Goal: Obtain resource: Obtain resource

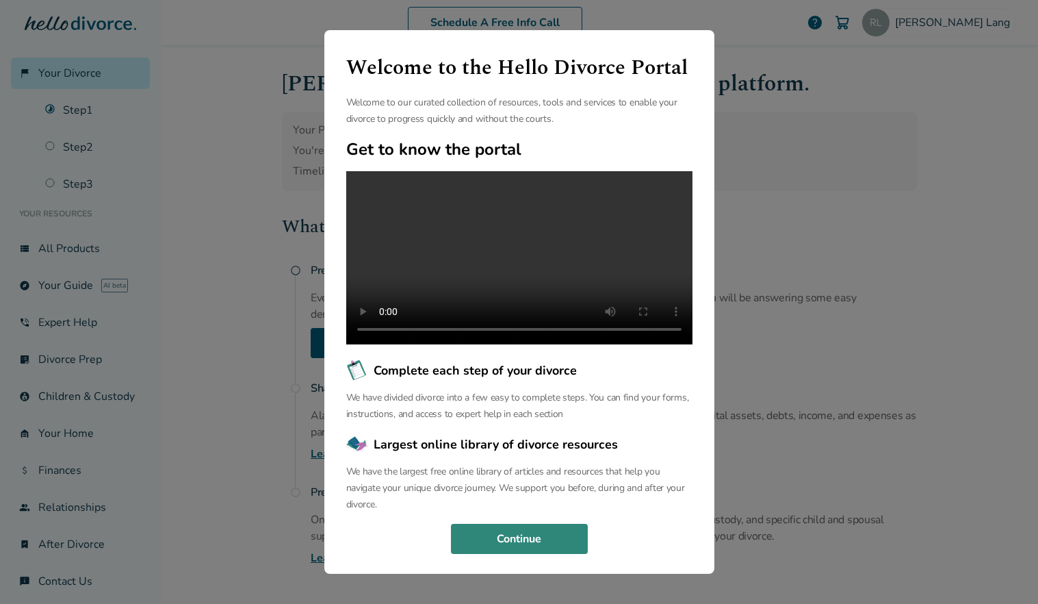
click at [507, 554] on button "Continue" at bounding box center [519, 539] width 137 height 30
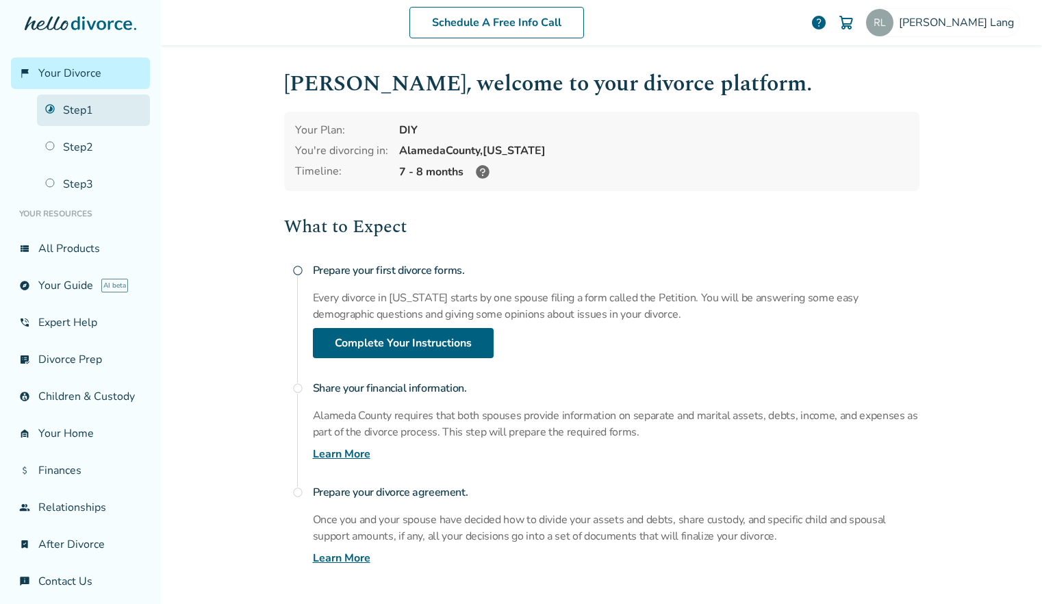
click at [75, 112] on link "Step 1" at bounding box center [93, 109] width 113 height 31
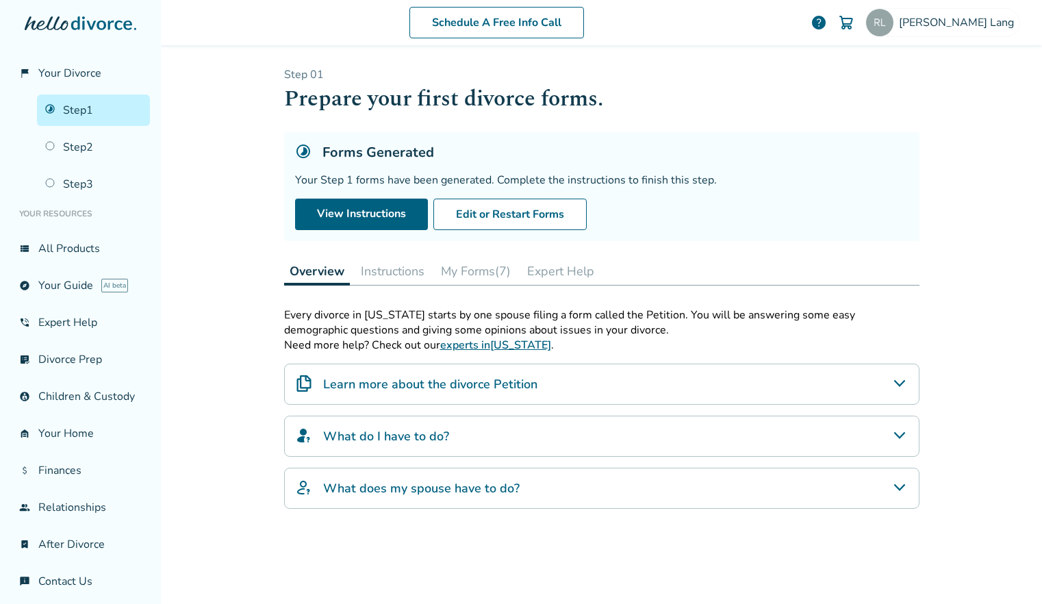
click at [476, 272] on button "My Forms (7)" at bounding box center [475, 270] width 81 height 27
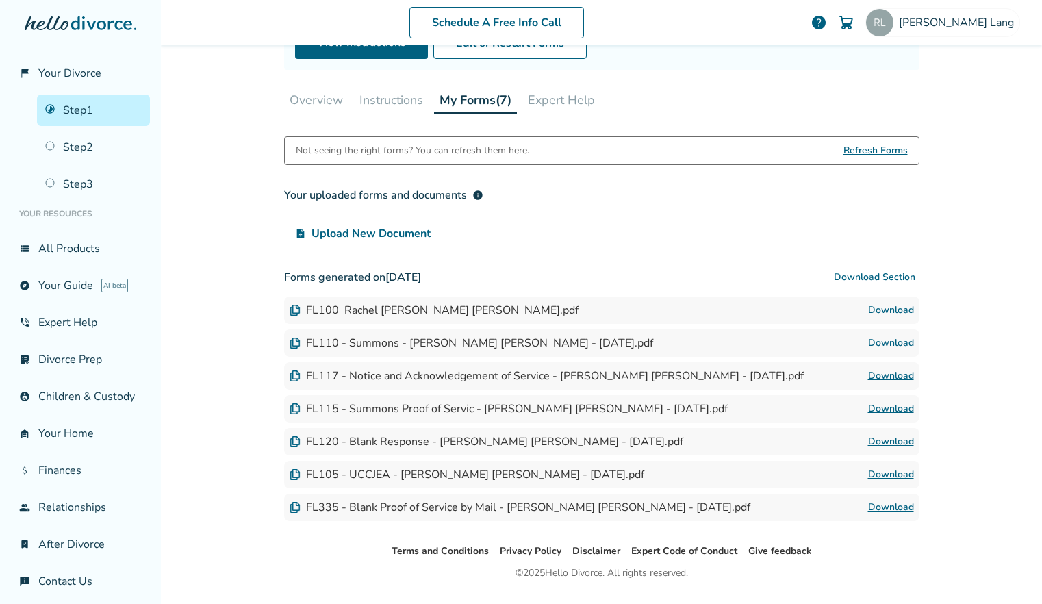
scroll to position [173, 0]
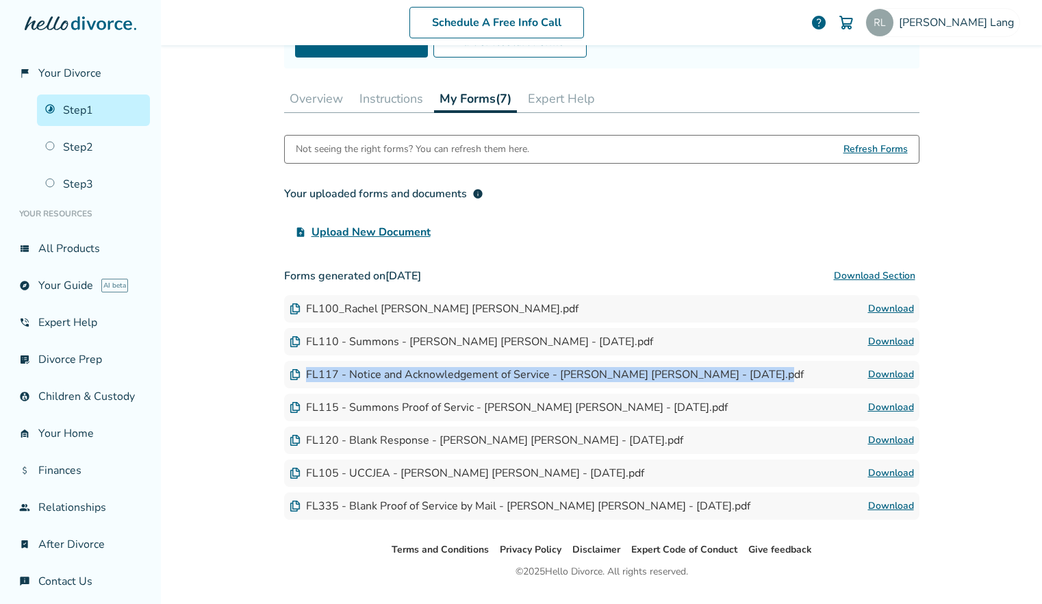
drag, startPoint x: 307, startPoint y: 374, endPoint x: 759, endPoint y: 375, distance: 452.5
click at [759, 375] on div "FL117 - Notice and Acknowledgement of Service - [PERSON_NAME] [PERSON_NAME] - […" at bounding box center [547, 374] width 514 height 15
copy div "FL117 - Notice and Acknowledgement of Service - [PERSON_NAME] [PERSON_NAME] - […"
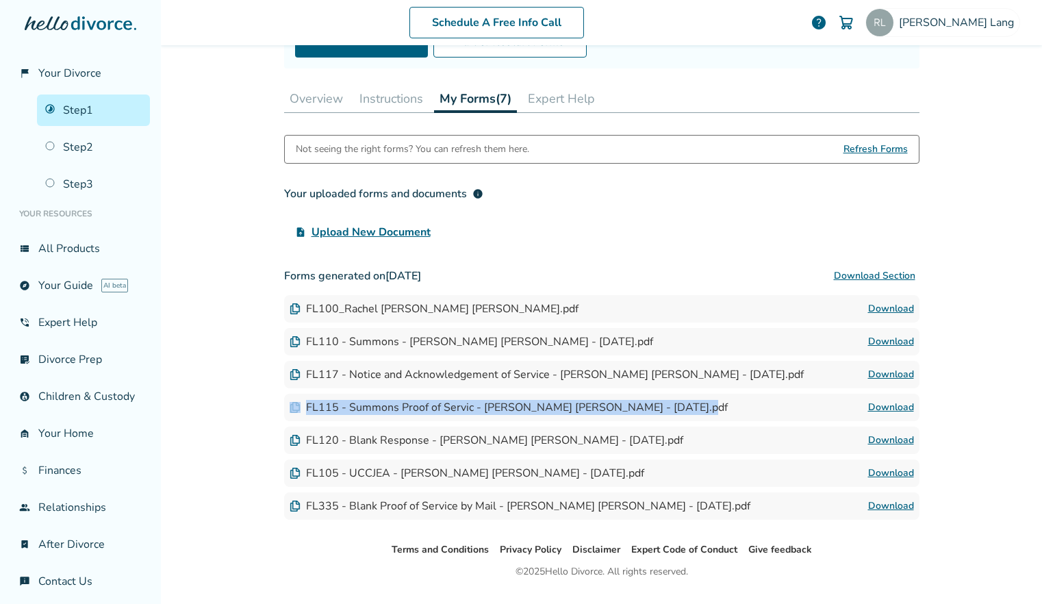
drag, startPoint x: 704, startPoint y: 408, endPoint x: 685, endPoint y: 407, distance: 19.9
click at [685, 407] on div "FL115 - Summons Proof of Servic - [PERSON_NAME] [PERSON_NAME] - [DATE].pdf Down…" at bounding box center [601, 407] width 635 height 27
copy div "FL115 - Summons Proof of Servic - [PERSON_NAME] [PERSON_NAME] - [DATE].pdf"
click at [501, 371] on div "FL117 - Notice and Acknowledgement of Service - [PERSON_NAME] [PERSON_NAME] - […" at bounding box center [547, 374] width 514 height 15
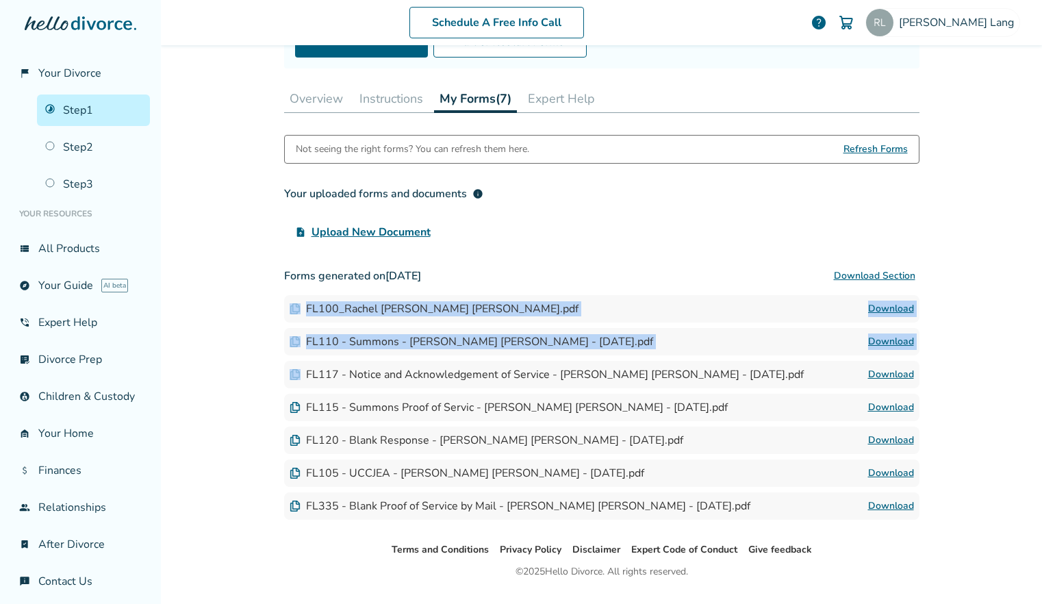
drag, startPoint x: 305, startPoint y: 308, endPoint x: 756, endPoint y: 366, distance: 454.8
click at [756, 366] on div "Forms generated on [DATE] Download Section FL100_Rachel [PERSON_NAME] [PERSON_N…" at bounding box center [601, 390] width 635 height 257
click at [756, 366] on div "FL117 - Notice and Acknowledgement of Service - [PERSON_NAME] [PERSON_NAME] - […" at bounding box center [601, 374] width 635 height 27
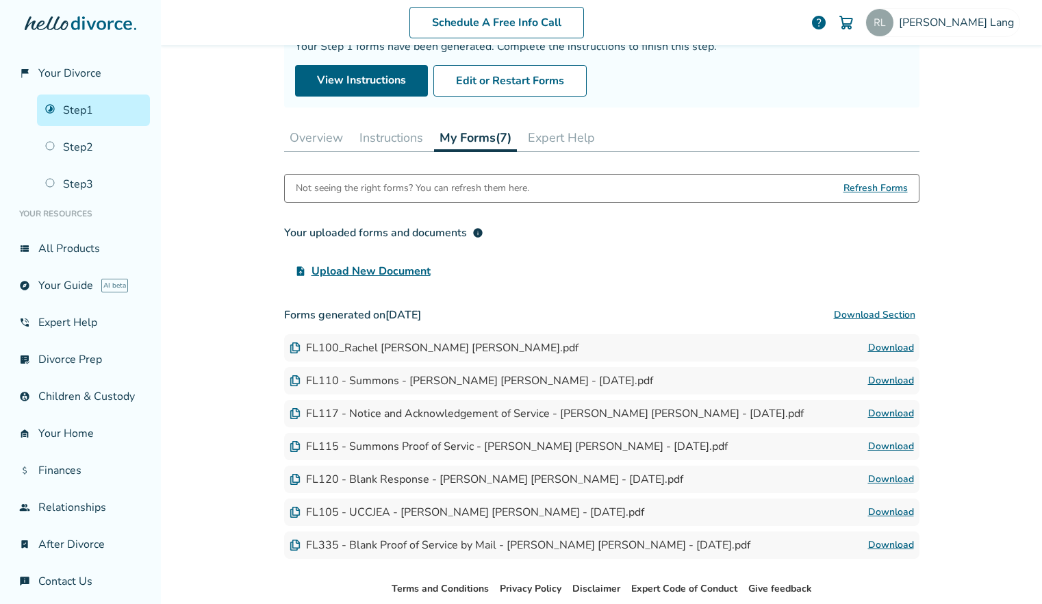
scroll to position [130, 0]
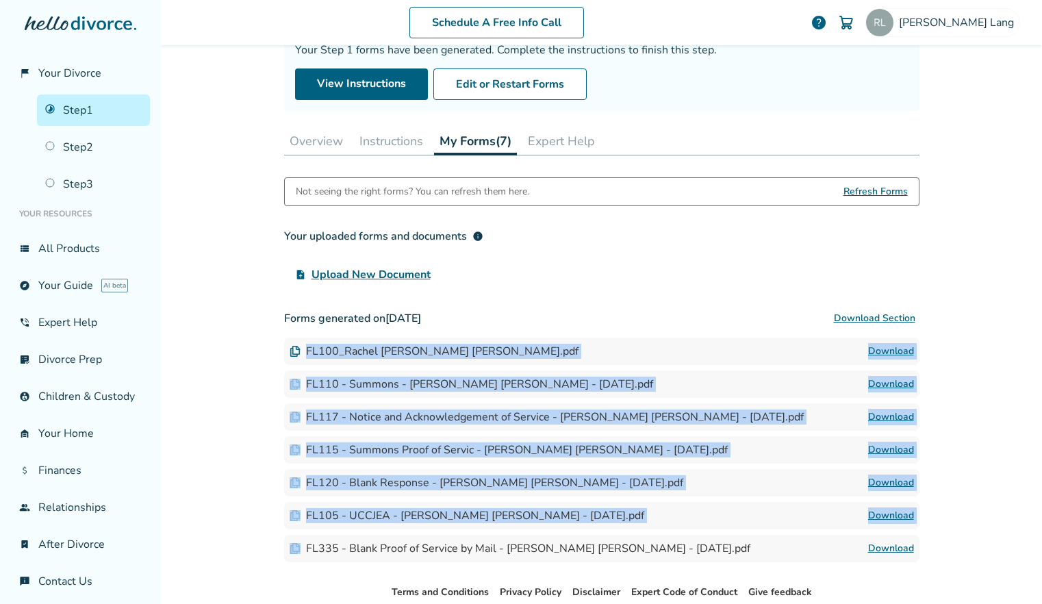
drag, startPoint x: 306, startPoint y: 351, endPoint x: 741, endPoint y: 552, distance: 479.7
click at [741, 552] on div "Forms generated on [DATE] Download Section FL100_Rachel [PERSON_NAME] [PERSON_N…" at bounding box center [601, 433] width 635 height 257
click at [742, 552] on div "FL335 - Blank Proof of Service by Mail - [PERSON_NAME] [PERSON_NAME] - [DATE].p…" at bounding box center [601, 548] width 635 height 27
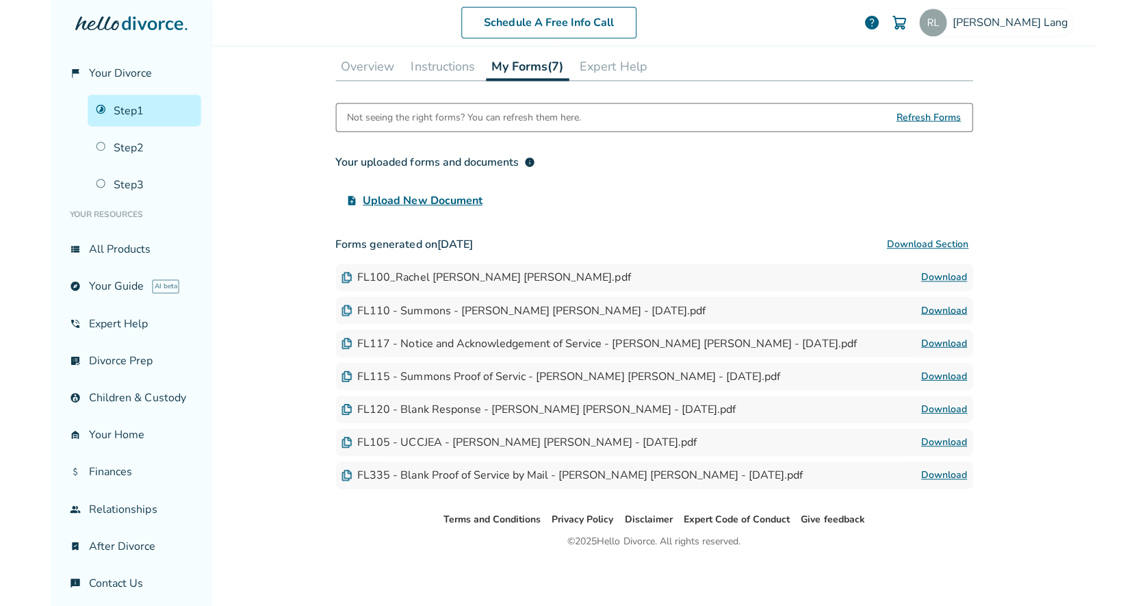
scroll to position [205, 0]
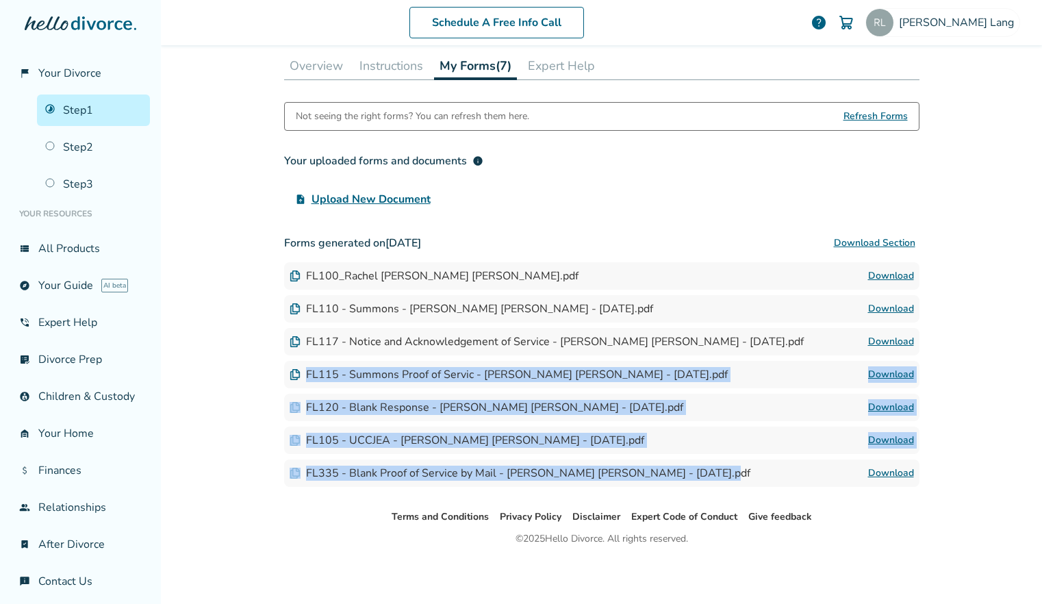
drag, startPoint x: 307, startPoint y: 373, endPoint x: 763, endPoint y: 497, distance: 473.1
click at [763, 497] on div "Step 0 1 Prepare your first divorce forms. Forms Generated Your Step 1 forms ha…" at bounding box center [601, 174] width 657 height 669
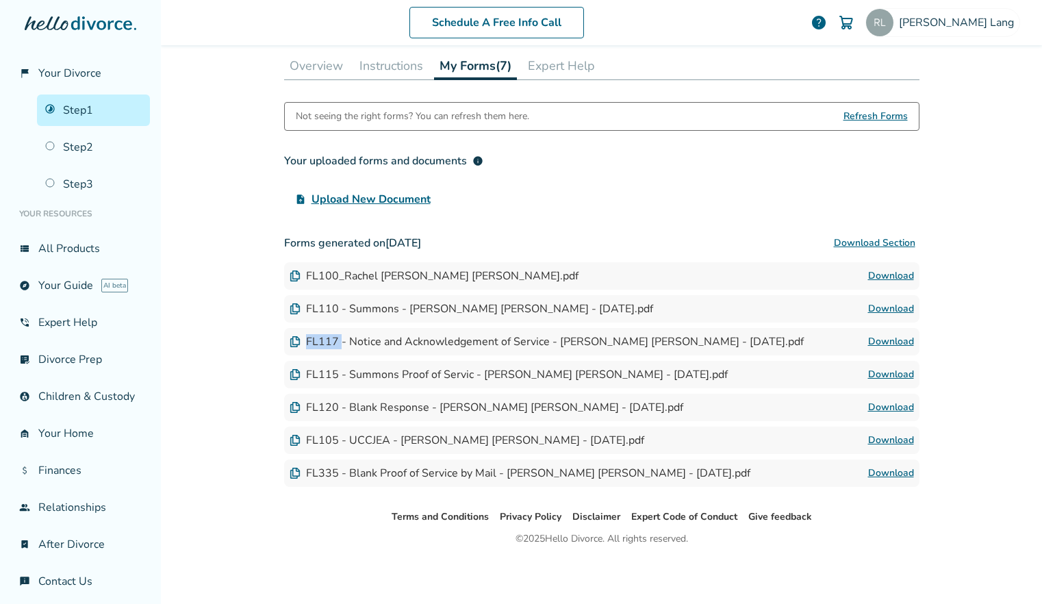
drag, startPoint x: 307, startPoint y: 340, endPoint x: 341, endPoint y: 340, distance: 33.5
click at [341, 340] on div "FL117 - Notice and Acknowledgement of Service - [PERSON_NAME] [PERSON_NAME] - […" at bounding box center [547, 341] width 514 height 15
copy div "FL117"
drag, startPoint x: 348, startPoint y: 408, endPoint x: 703, endPoint y: 411, distance: 354.6
click at [703, 411] on div "FL120 - Blank Response - [PERSON_NAME] [PERSON_NAME] - [DATE].pdf Download" at bounding box center [601, 407] width 635 height 27
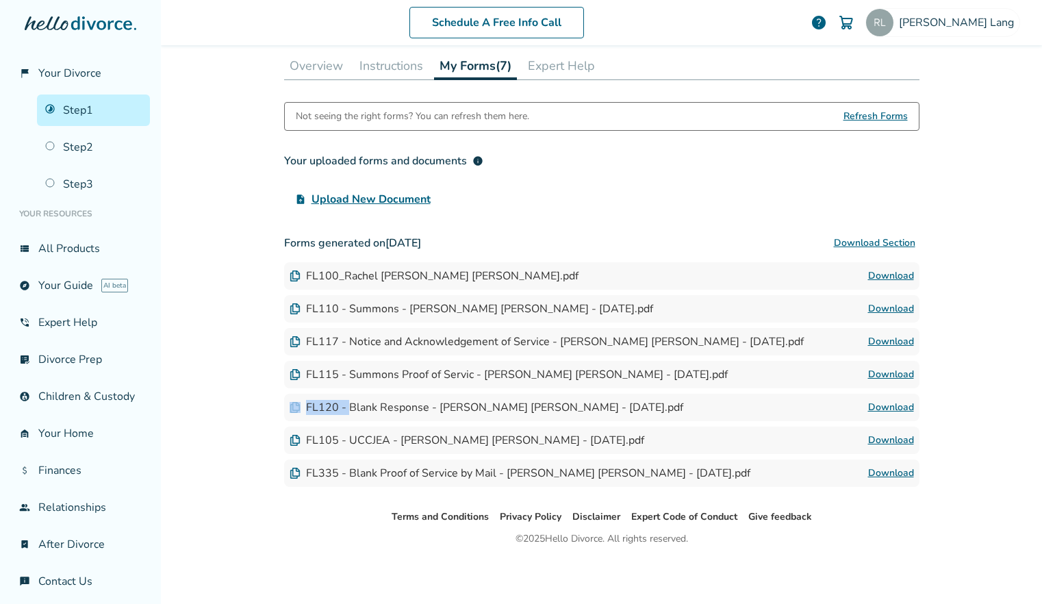
click at [703, 411] on div "FL120 - Blank Response - [PERSON_NAME] [PERSON_NAME] - [DATE].pdf Download" at bounding box center [601, 407] width 635 height 27
drag, startPoint x: 307, startPoint y: 407, endPoint x: 639, endPoint y: 407, distance: 332.0
click at [639, 407] on div "FL120 - Blank Response - [PERSON_NAME] [PERSON_NAME] - [DATE].pdf" at bounding box center [487, 407] width 394 height 15
copy div "FL120 - Blank Response - [PERSON_NAME] [PERSON_NAME] - [DATE].pdf"
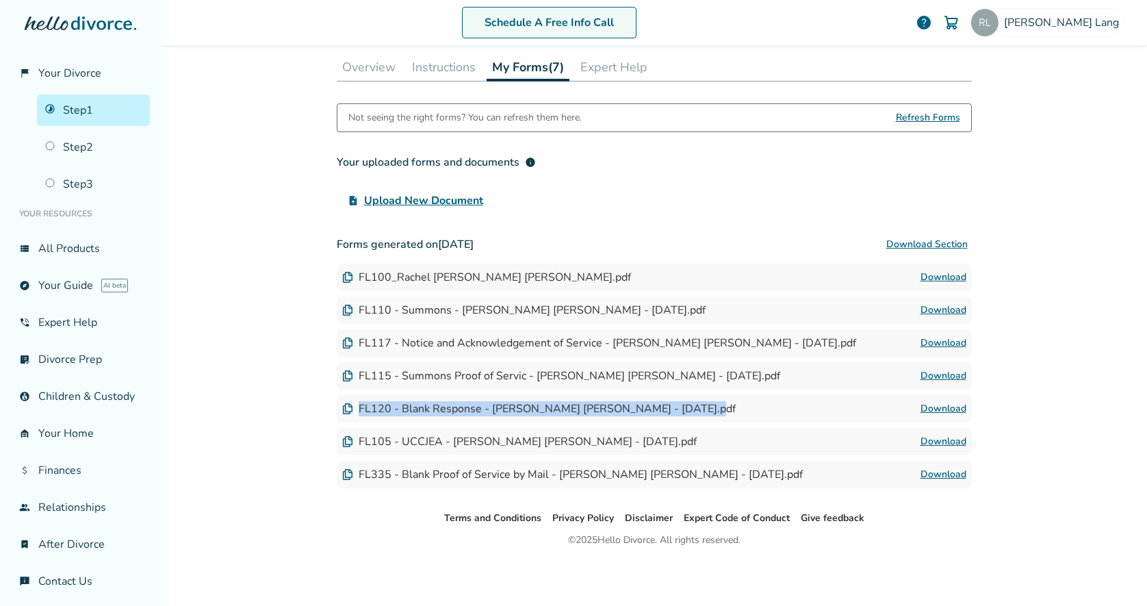
scroll to position [203, 0]
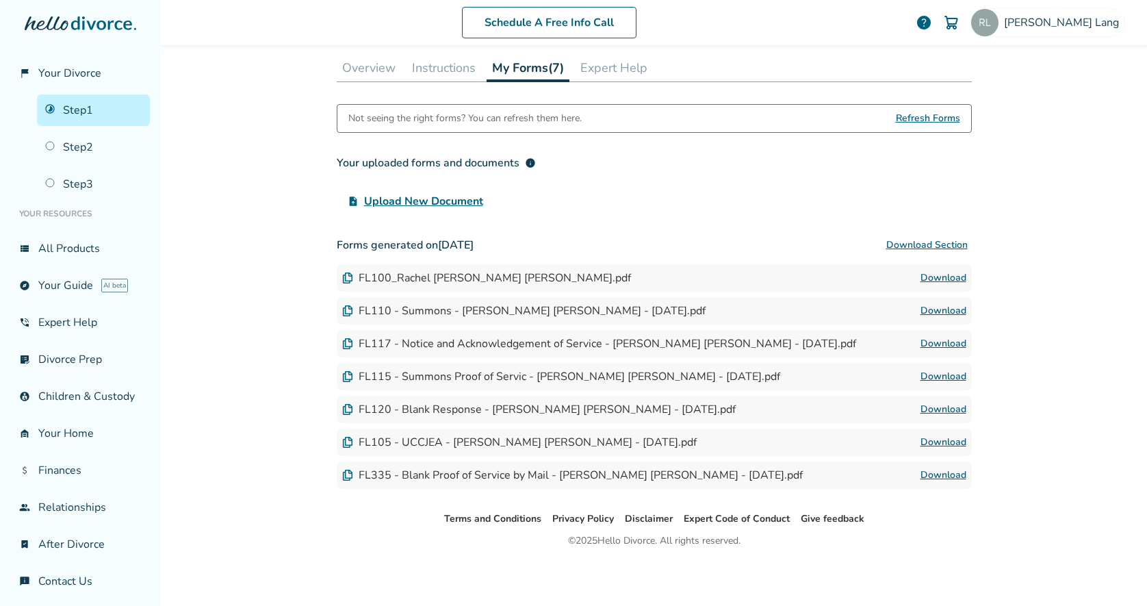
click at [438, 445] on div "FL105 - UCCJEA - [PERSON_NAME] [PERSON_NAME] - [DATE].pdf" at bounding box center [519, 442] width 355 height 15
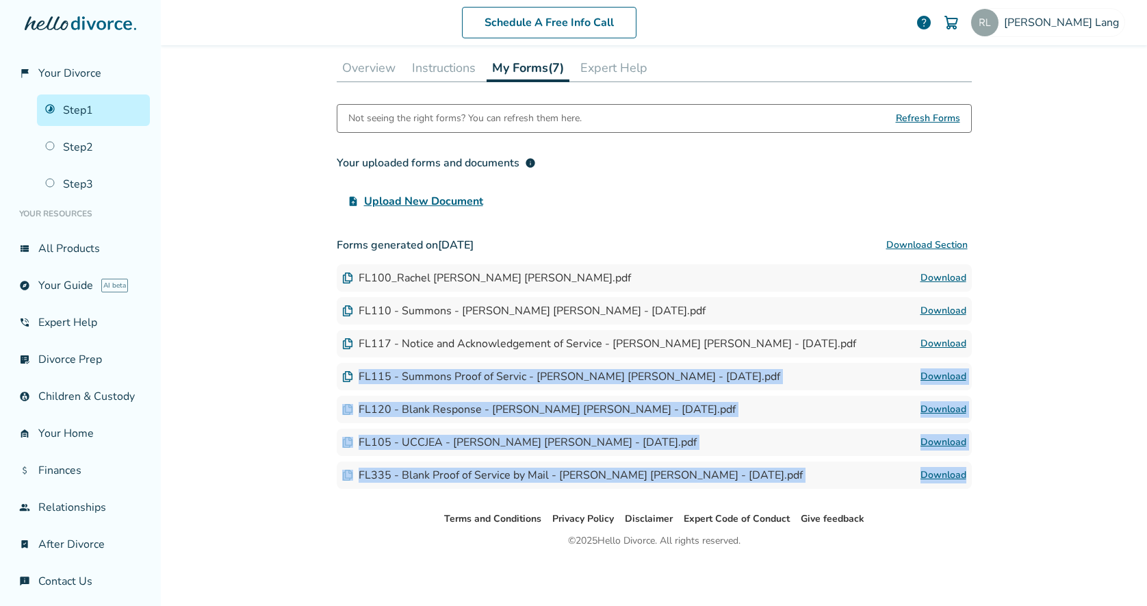
drag, startPoint x: 358, startPoint y: 383, endPoint x: 850, endPoint y: 491, distance: 503.9
click at [850, 491] on div "Step 0 1 Prepare your first divorce forms. Forms Generated Your Step 1 forms ha…" at bounding box center [654, 176] width 657 height 669
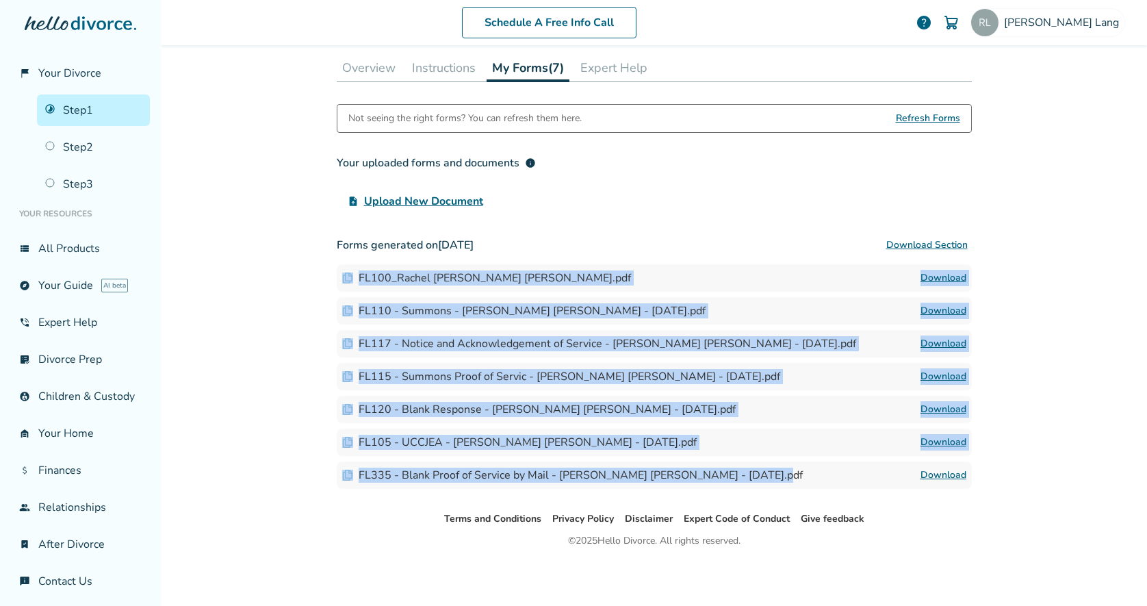
drag, startPoint x: 791, startPoint y: 483, endPoint x: 318, endPoint y: 253, distance: 526.3
click at [318, 253] on div "Schedule A Free Info Call [PERSON_NAME] help Schedule A Free Call [PERSON_NAME]…" at bounding box center [654, 303] width 986 height 606
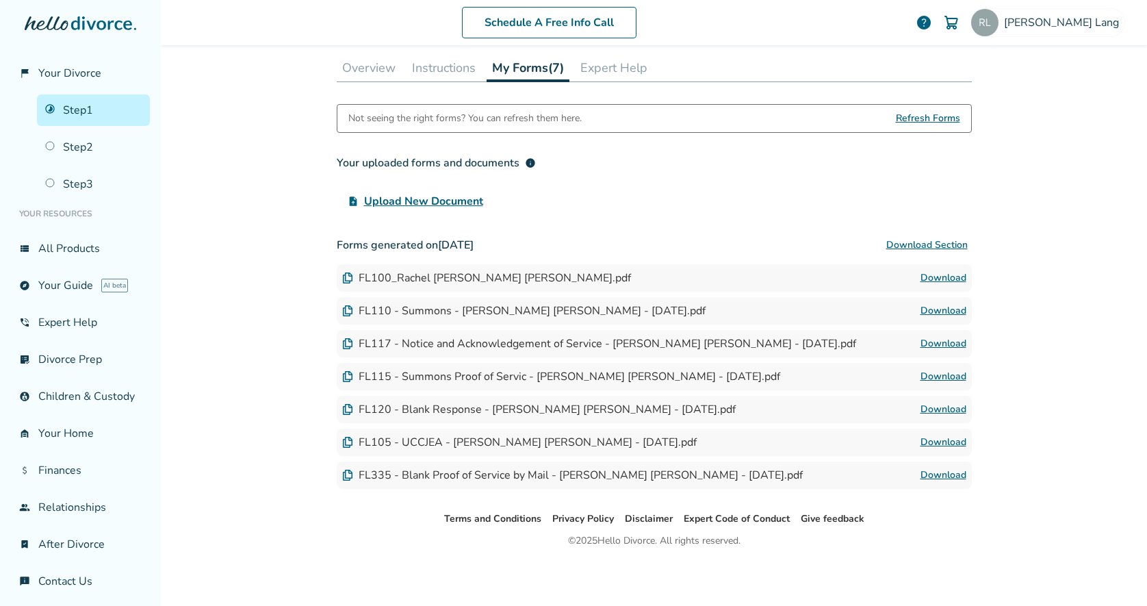
click at [290, 244] on div "Schedule A Free Info Call [PERSON_NAME] help Schedule A Free Call [PERSON_NAME]…" at bounding box center [654, 303] width 986 height 606
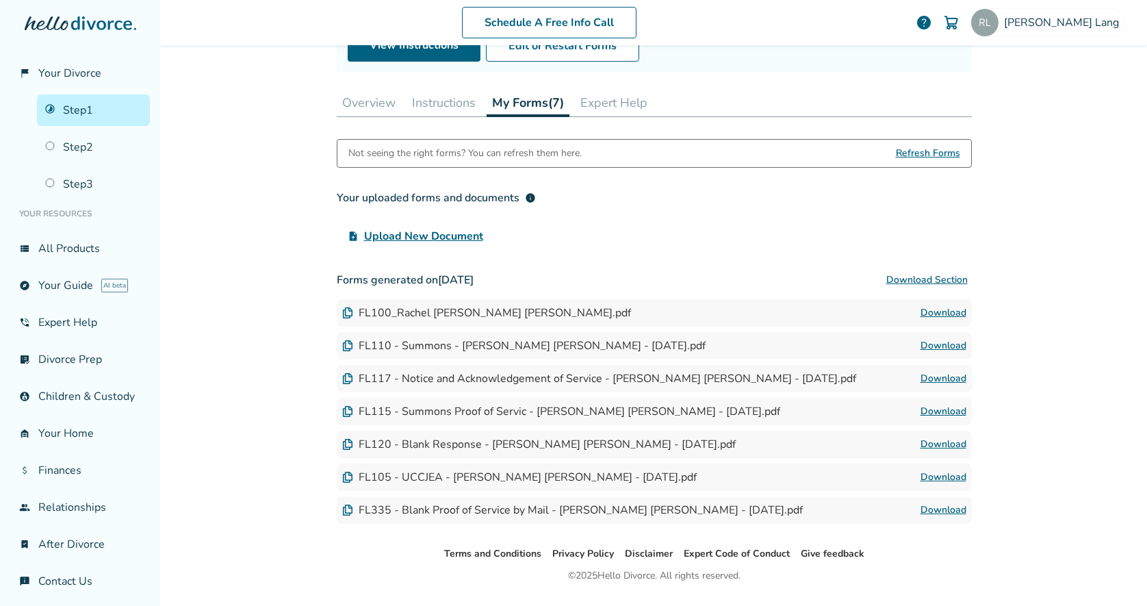
scroll to position [172, 0]
